Goal: Task Accomplishment & Management: Use online tool/utility

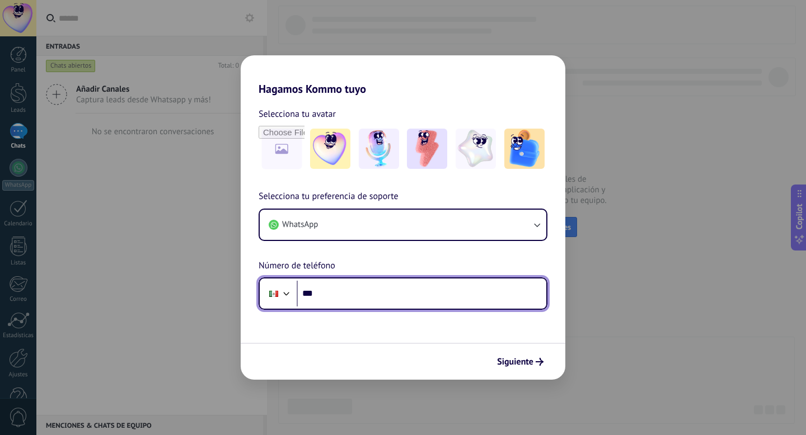
click at [419, 296] on input "***" at bounding box center [422, 294] width 250 height 26
type input "**********"
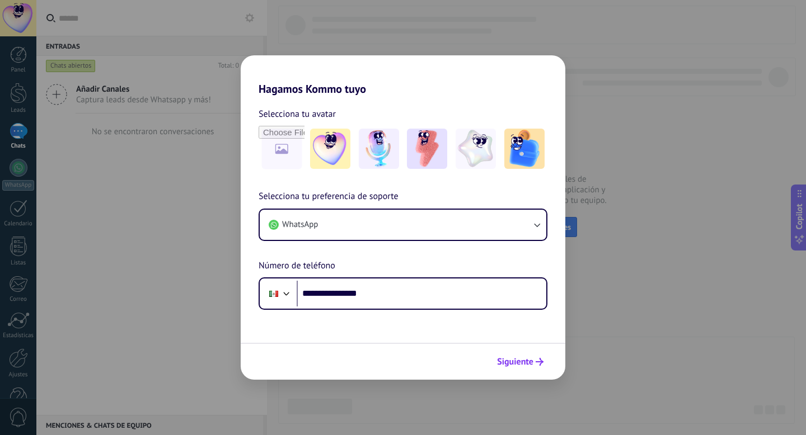
click at [514, 360] on span "Siguiente" at bounding box center [515, 362] width 36 height 8
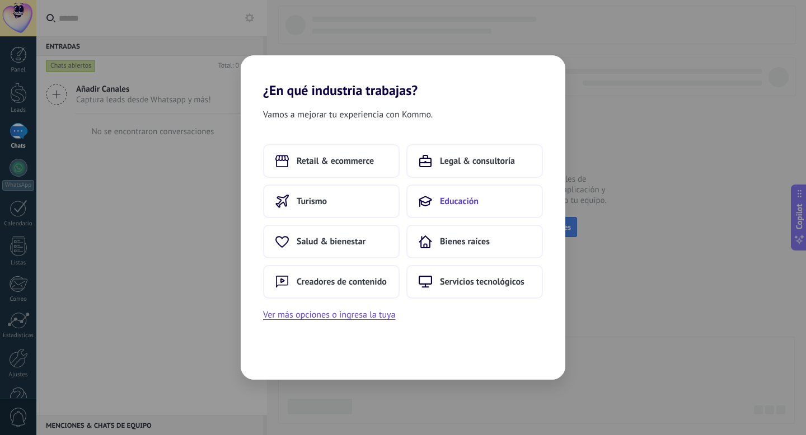
click at [456, 203] on span "Educación" at bounding box center [459, 201] width 39 height 11
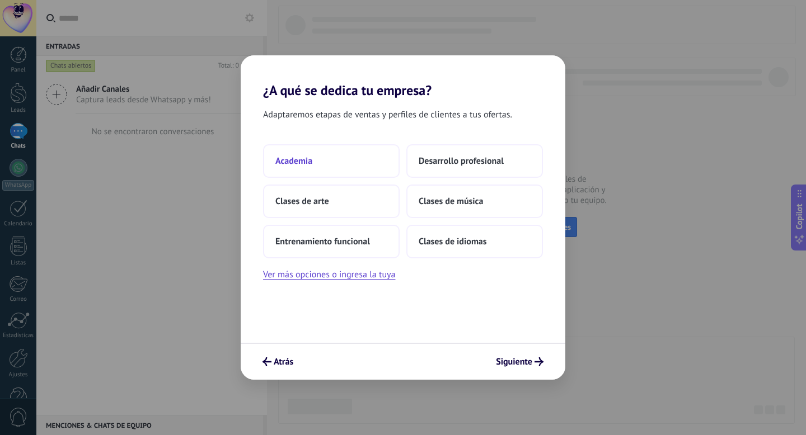
click at [325, 165] on button "Academia" at bounding box center [331, 161] width 137 height 34
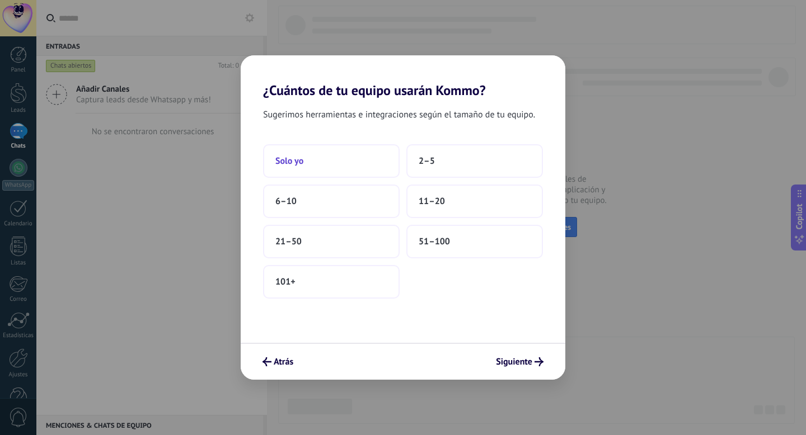
click at [361, 165] on button "Solo yo" at bounding box center [331, 161] width 137 height 34
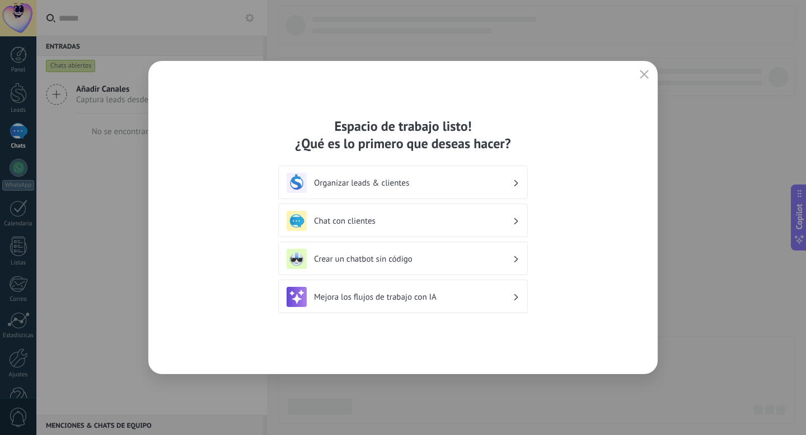
click at [493, 180] on h3 "Organizar leads & clientes" at bounding box center [413, 183] width 199 height 11
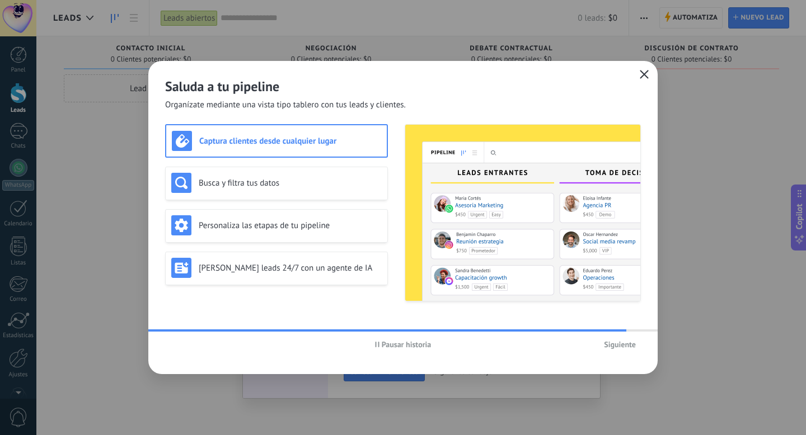
click at [644, 77] on icon "button" at bounding box center [644, 74] width 9 height 9
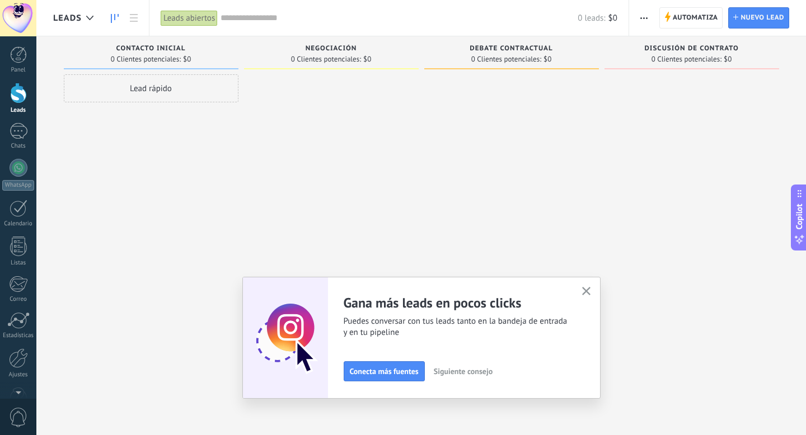
scroll to position [30, 0]
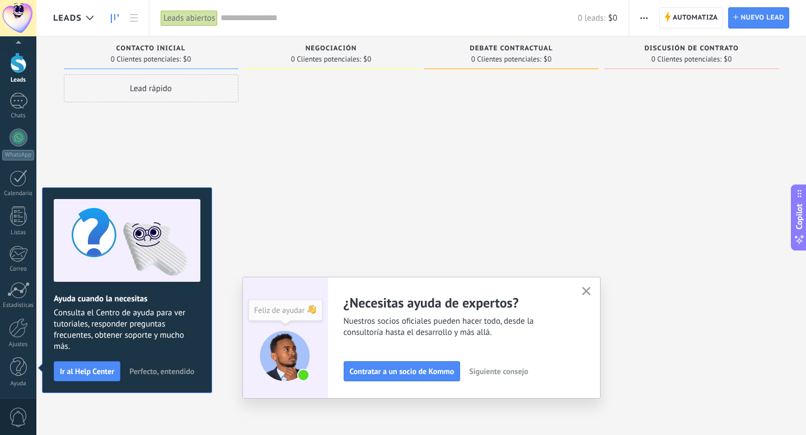
click at [585, 291] on use "button" at bounding box center [586, 291] width 8 height 8
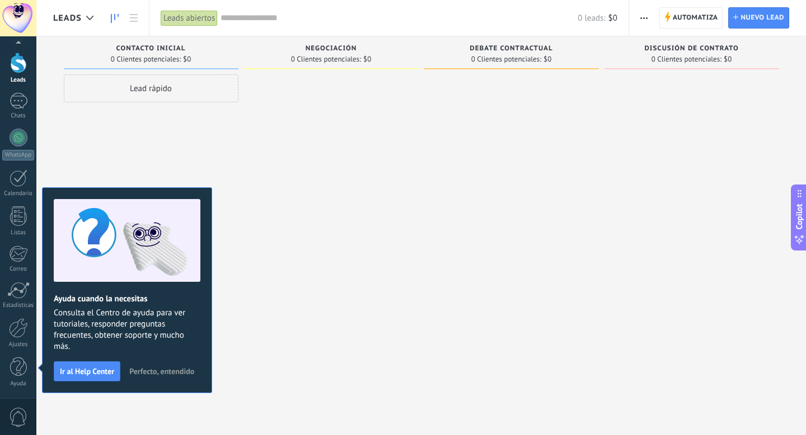
click at [184, 372] on span "Perfecto, entendido" at bounding box center [161, 372] width 65 height 8
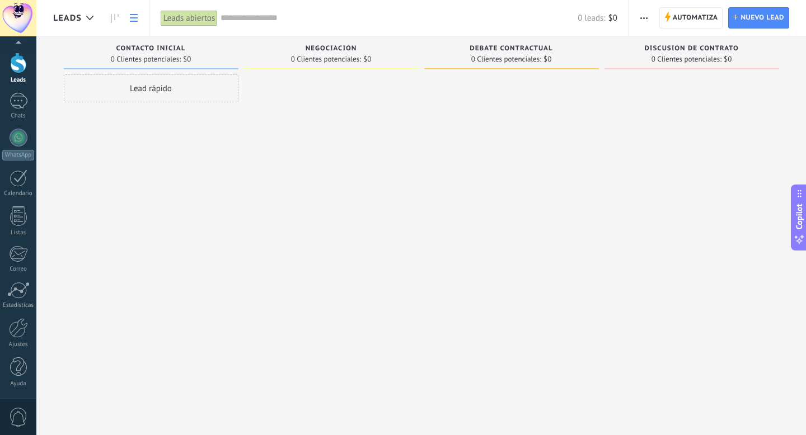
click at [134, 22] on link at bounding box center [133, 18] width 19 height 22
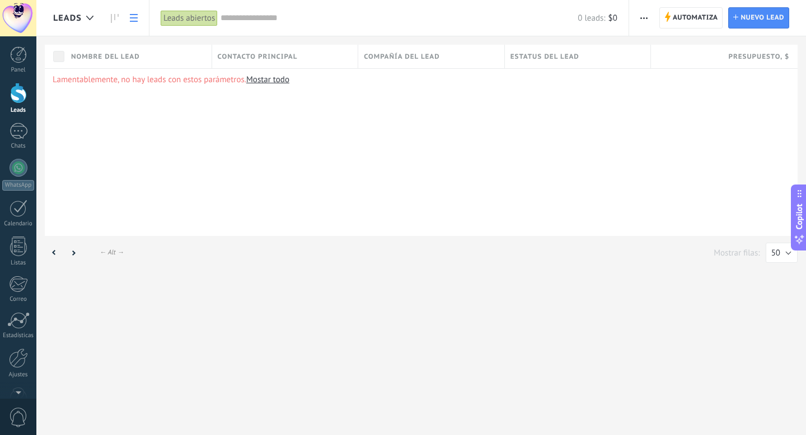
click at [18, 96] on div at bounding box center [18, 93] width 17 height 21
click at [201, 21] on div "Leads abiertos" at bounding box center [189, 18] width 57 height 16
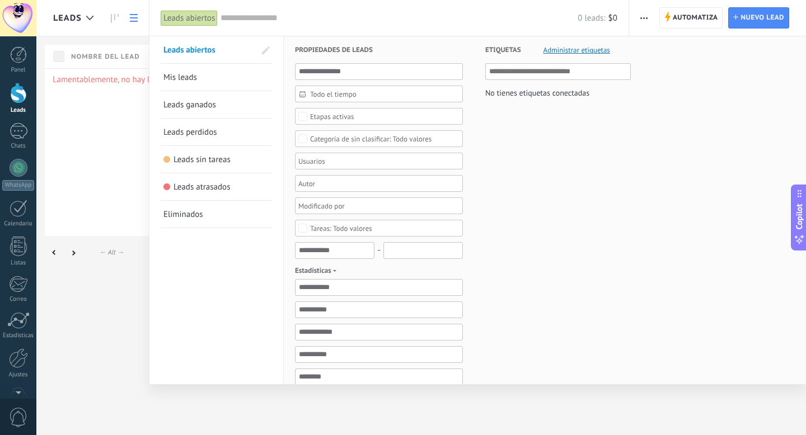
click at [201, 21] on div "Leads abiertos" at bounding box center [189, 18] width 57 height 16
click at [106, 123] on div at bounding box center [403, 217] width 806 height 435
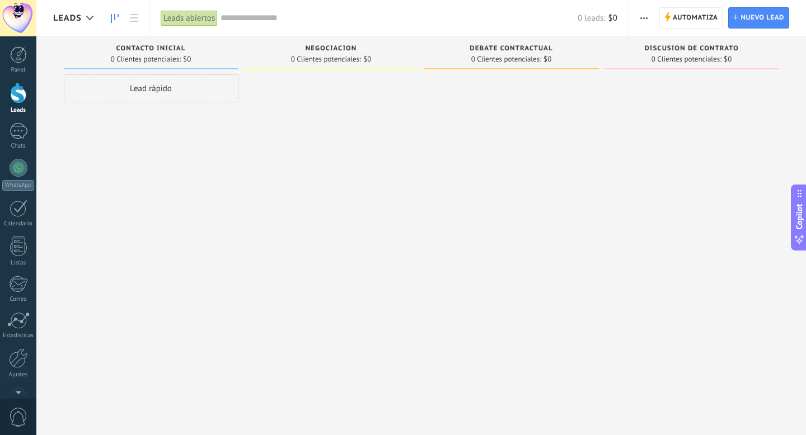
click at [165, 47] on span "Contacto inicial" at bounding box center [150, 49] width 69 height 8
click at [181, 59] on div "0 Clientes potenciales: $0" at bounding box center [151, 59] width 80 height 7
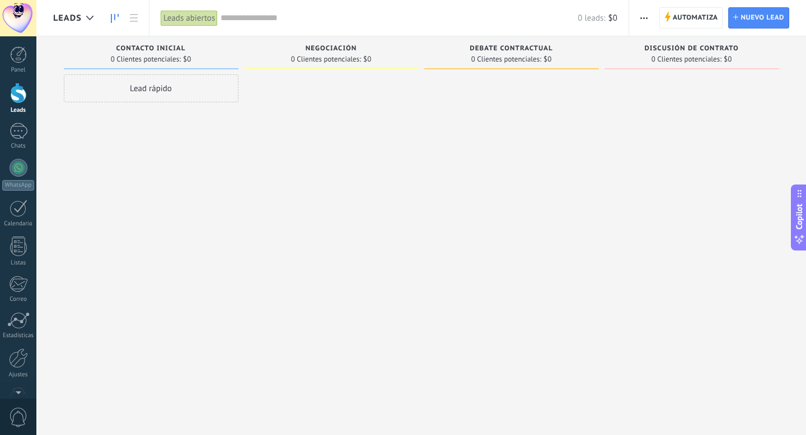
click at [243, 65] on div "Contacto inicial 0 Clientes potenciales: $0 Lead rápido" at bounding box center [154, 199] width 180 height 327
click at [23, 57] on div at bounding box center [18, 54] width 17 height 17
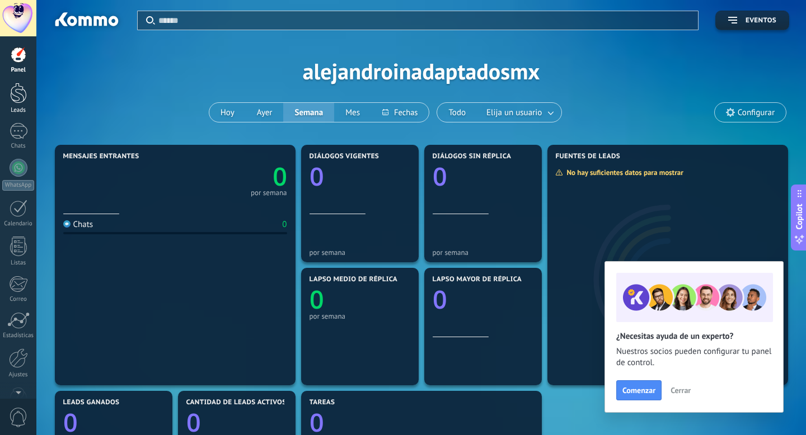
click at [21, 98] on div at bounding box center [18, 93] width 17 height 21
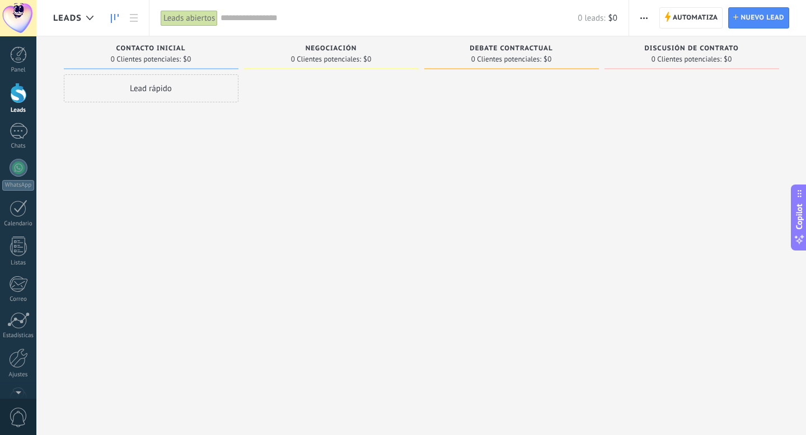
click at [21, 99] on div at bounding box center [18, 93] width 17 height 21
click at [148, 51] on span "Contacto inicial" at bounding box center [150, 49] width 69 height 8
click at [165, 51] on span "Contacto inicial" at bounding box center [150, 49] width 69 height 8
click at [95, 18] on div at bounding box center [90, 18] width 18 height 22
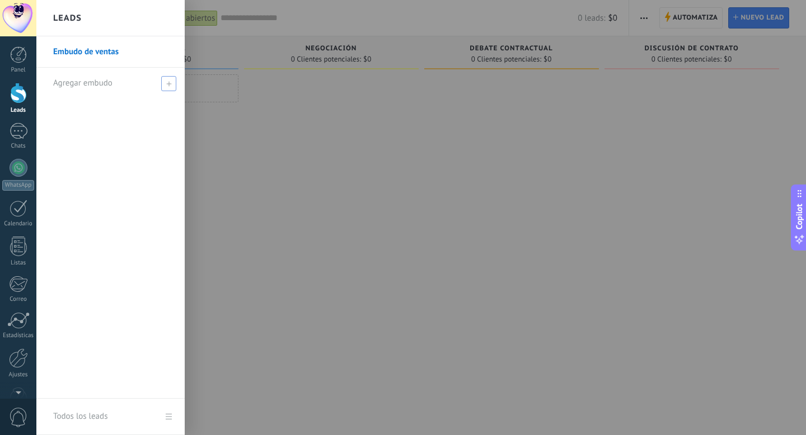
click at [167, 82] on icon at bounding box center [168, 83] width 5 height 5
click at [132, 87] on input "text" at bounding box center [105, 83] width 105 height 18
type input "**********"
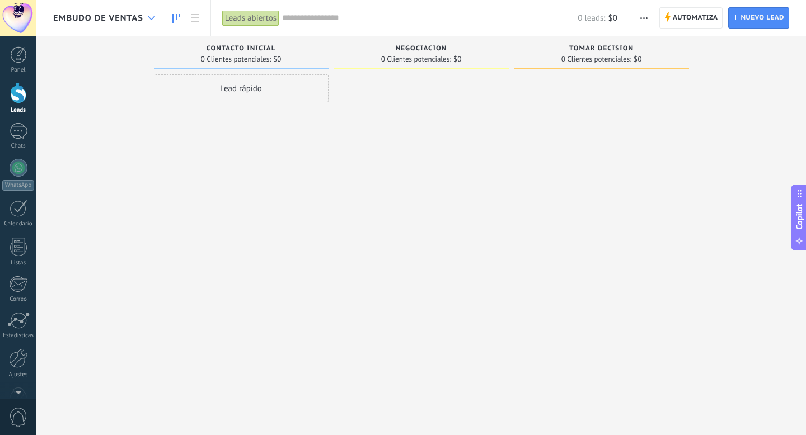
click at [151, 22] on div at bounding box center [151, 18] width 18 height 22
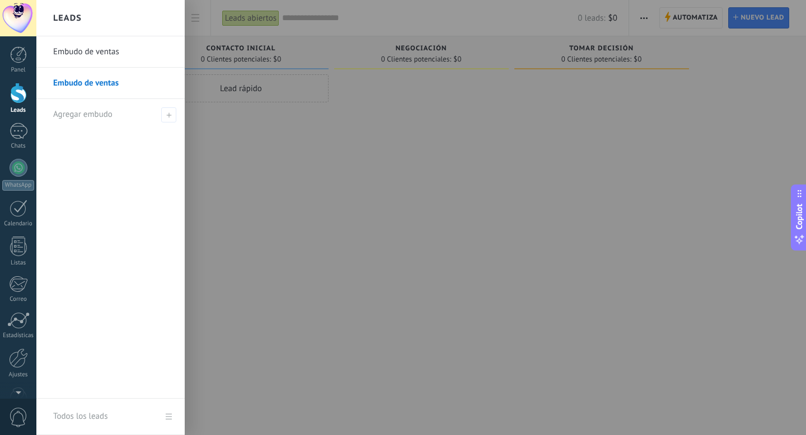
click at [116, 86] on link "Embudo de ventas" at bounding box center [113, 83] width 120 height 31
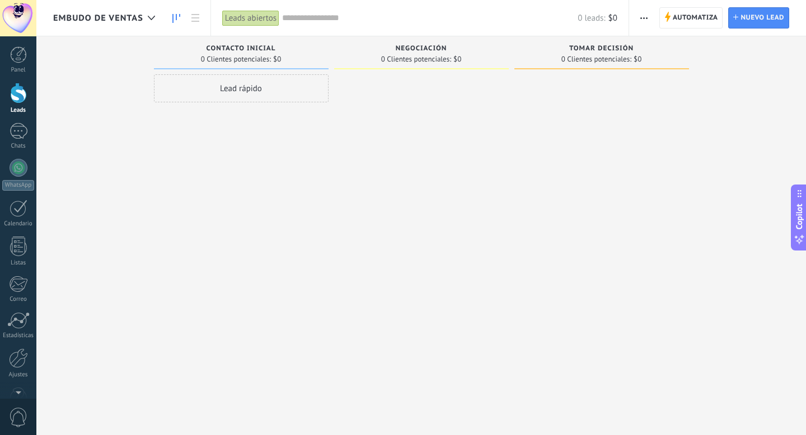
click at [246, 57] on span "0 Clientes potenciales:" at bounding box center [236, 59] width 70 height 7
click at [262, 45] on span "Contacto inicial" at bounding box center [241, 49] width 69 height 8
click at [607, 23] on div "0 leads: $0" at bounding box center [449, 18] width 335 height 36
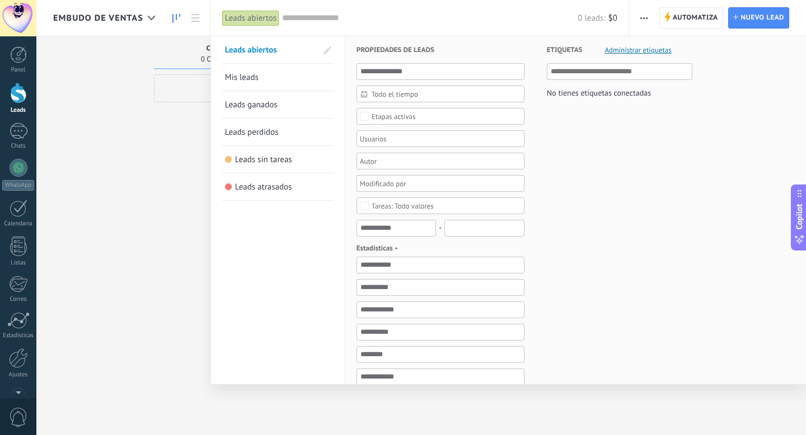
click at [186, 168] on div at bounding box center [403, 217] width 806 height 435
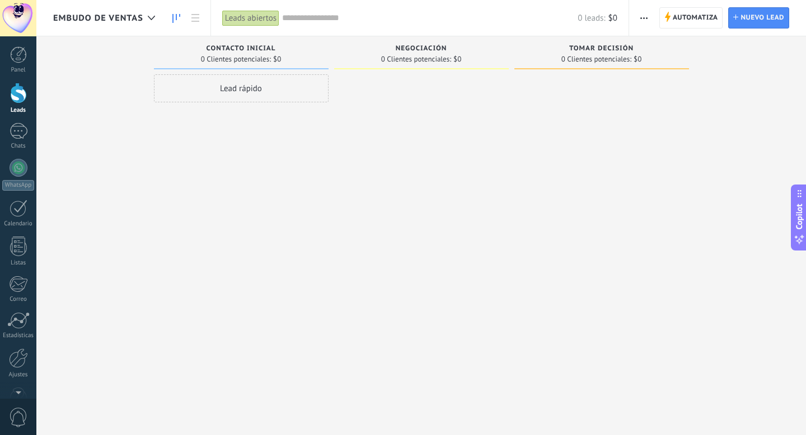
click at [238, 50] on span "Contacto inicial" at bounding box center [241, 49] width 69 height 8
click at [176, 17] on icon at bounding box center [176, 18] width 8 height 9
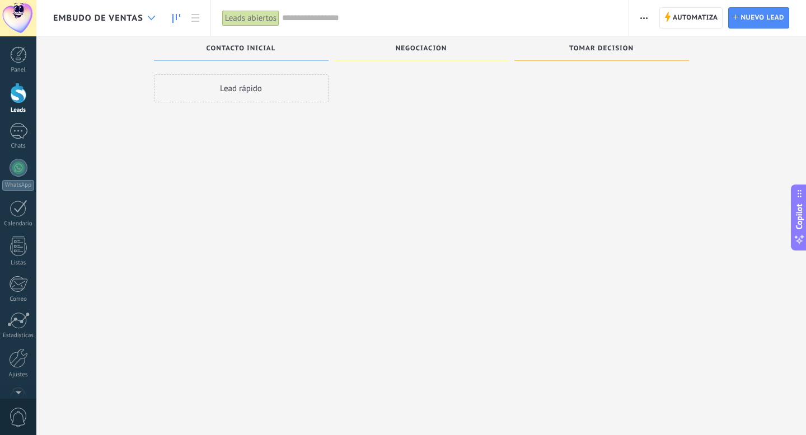
click at [149, 16] on icon at bounding box center [151, 18] width 7 height 4
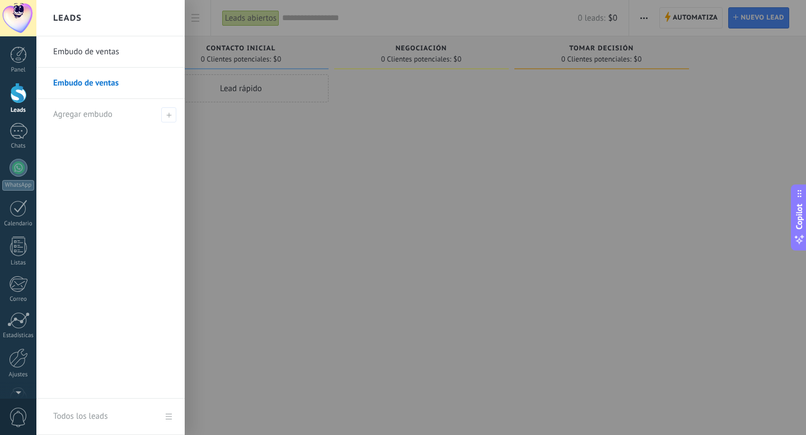
click at [207, 139] on div at bounding box center [439, 217] width 806 height 435
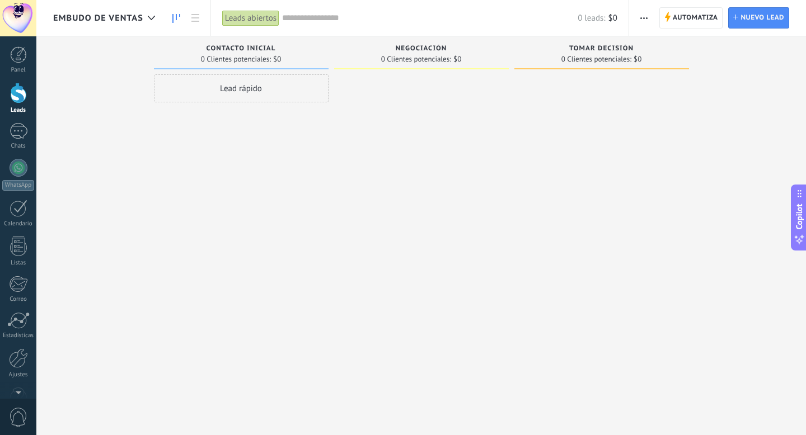
click at [250, 53] on div "Contacto inicial" at bounding box center [240, 50] width 163 height 10
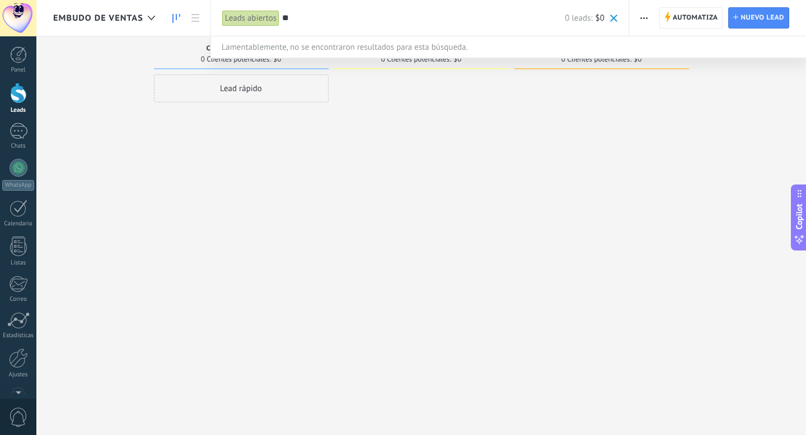
type input "*"
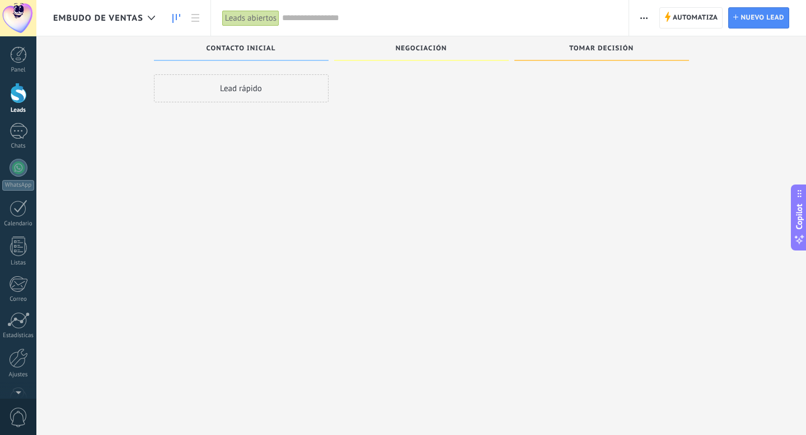
drag, startPoint x: 241, startPoint y: 54, endPoint x: 168, endPoint y: 116, distance: 95.7
click at [169, 119] on div "Lead rápido" at bounding box center [241, 218] width 175 height 289
click at [151, 16] on icon at bounding box center [151, 18] width 7 height 4
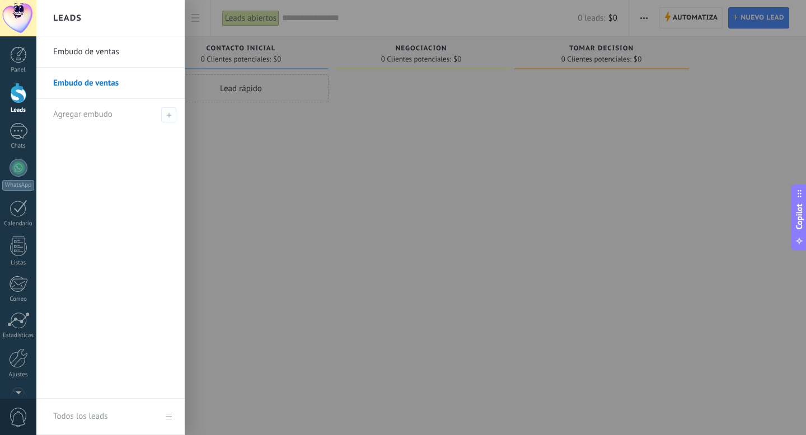
click at [105, 89] on link "Embudo de ventas" at bounding box center [113, 83] width 120 height 31
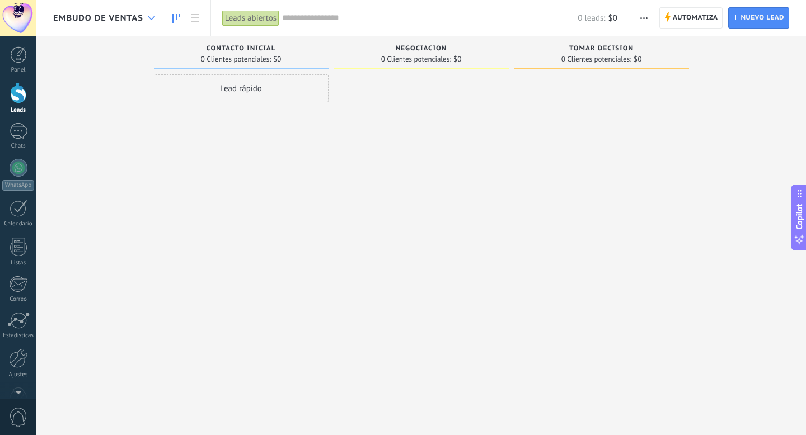
click at [154, 17] on icon at bounding box center [151, 18] width 7 height 4
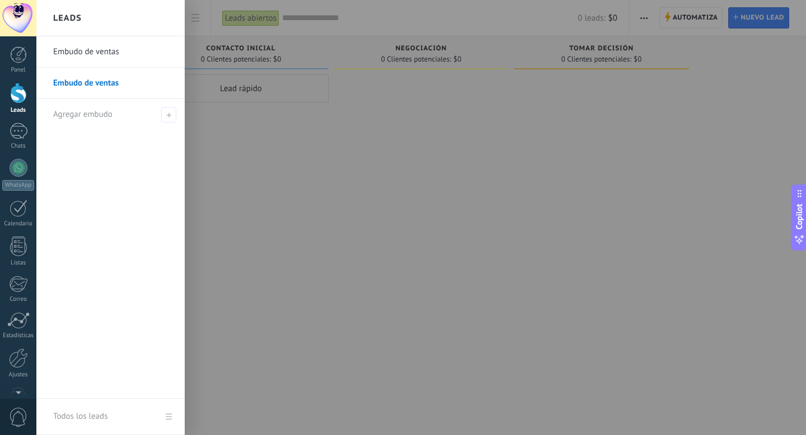
click at [201, 155] on div at bounding box center [439, 217] width 806 height 435
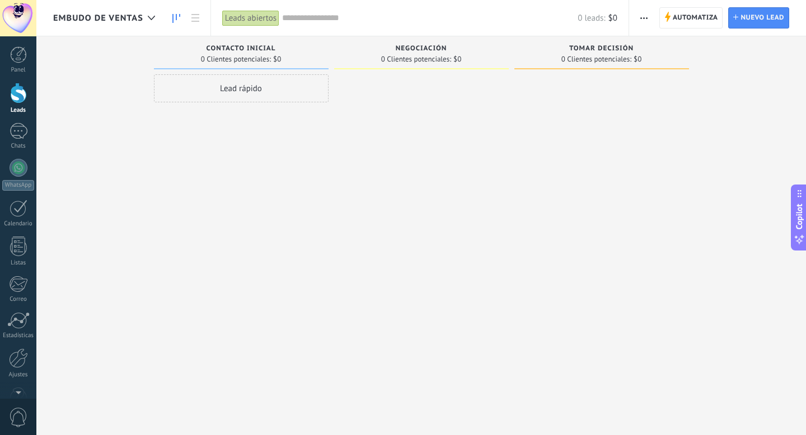
click at [642, 17] on icon "button" at bounding box center [643, 18] width 7 height 2
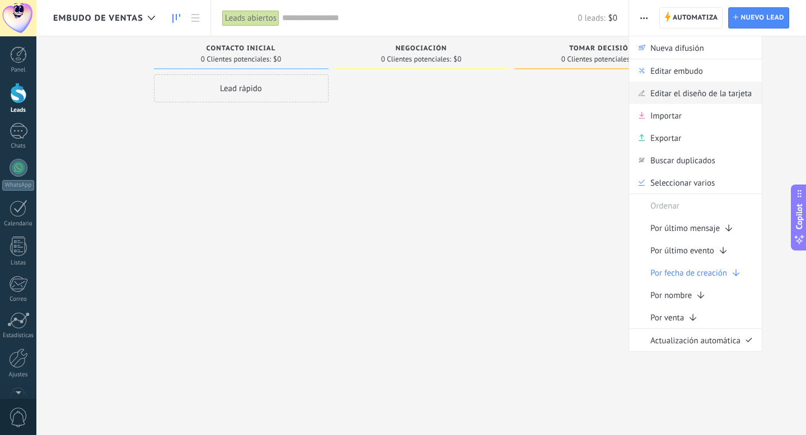
click at [681, 94] on span "Editar el diseño de la tarjeta" at bounding box center [700, 93] width 101 height 22
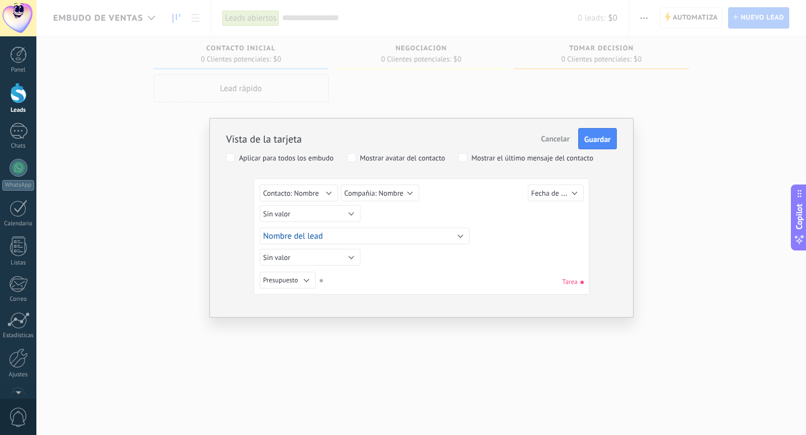
click at [559, 137] on span "Cancelar" at bounding box center [555, 139] width 29 height 10
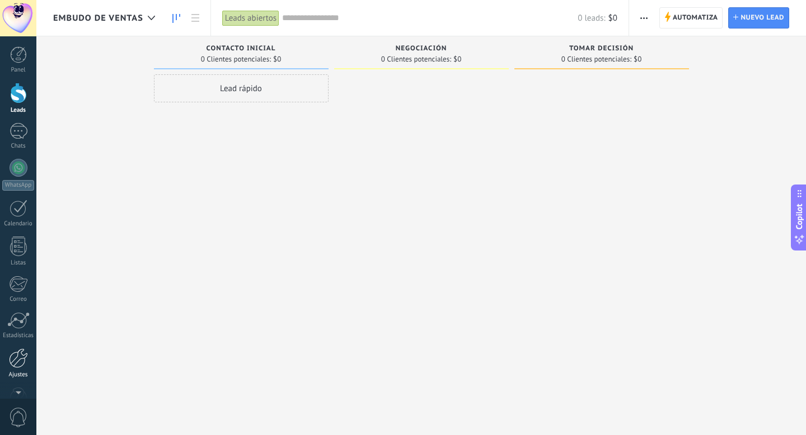
click at [18, 358] on div at bounding box center [18, 359] width 19 height 20
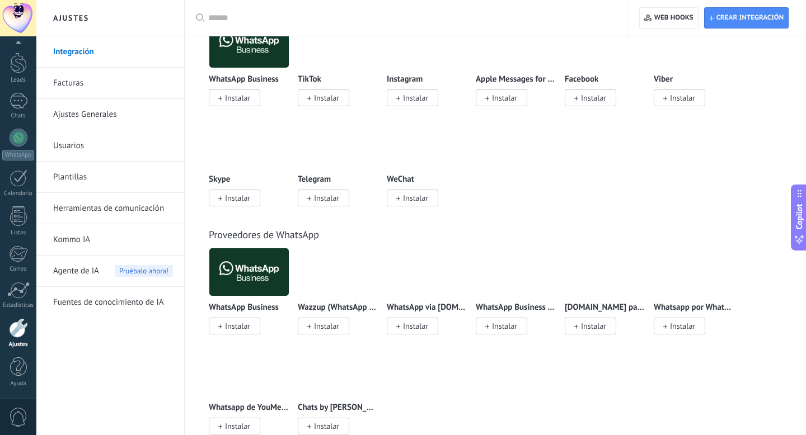
scroll to position [264, 0]
